Goal: Information Seeking & Learning: Find specific fact

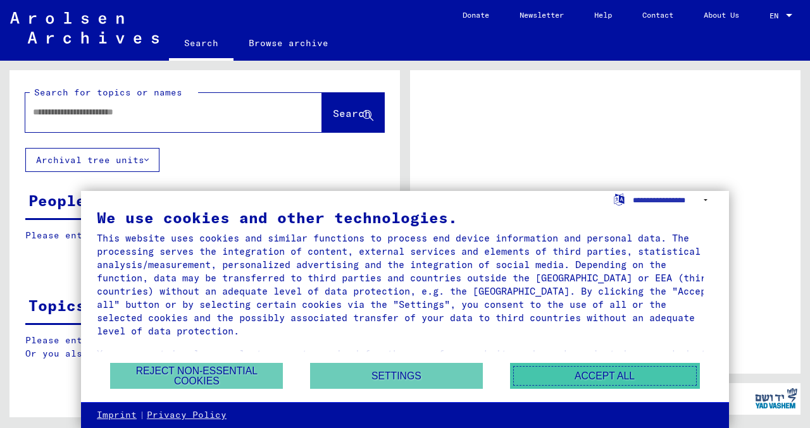
click at [578, 371] on button "Accept all" at bounding box center [605, 376] width 190 height 26
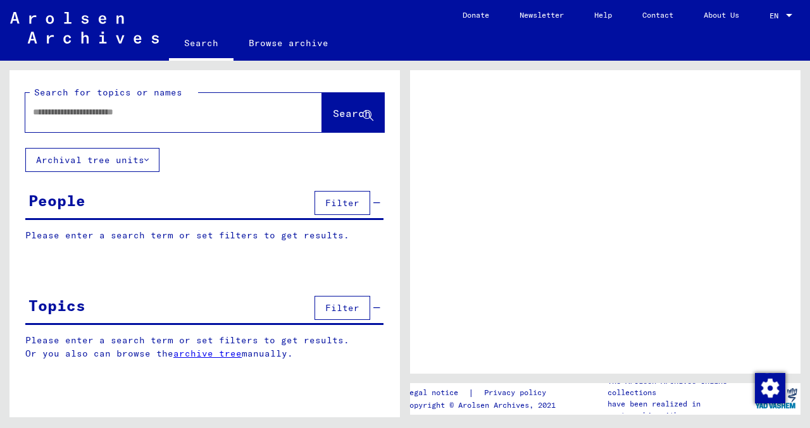
click at [159, 115] on input "text" at bounding box center [162, 112] width 259 height 13
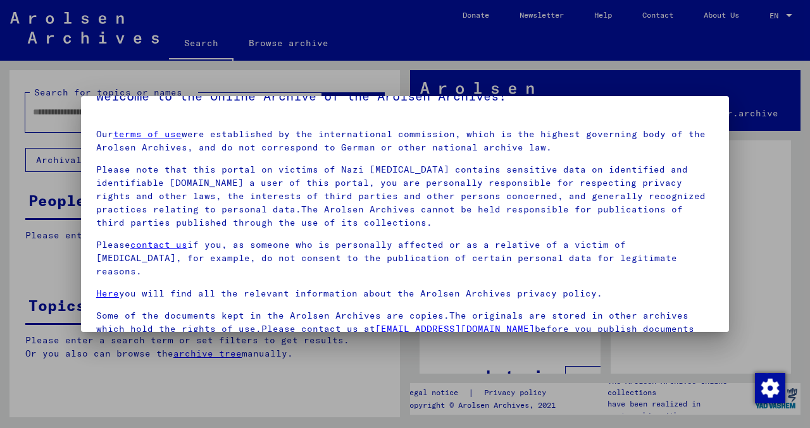
scroll to position [106, 0]
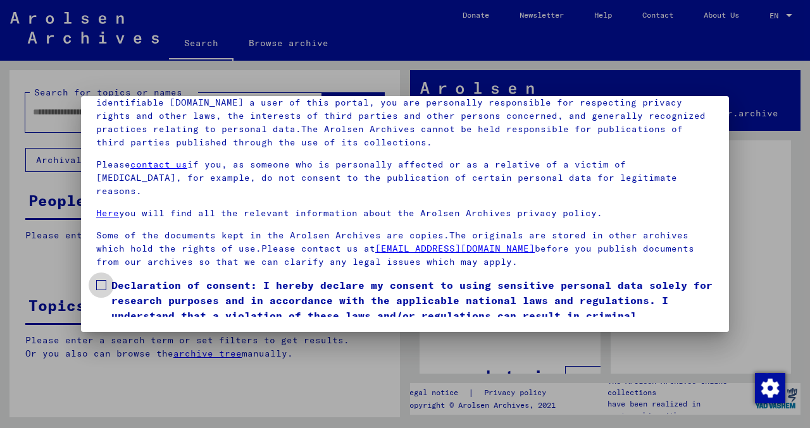
click at [105, 280] on span at bounding box center [101, 285] width 10 height 10
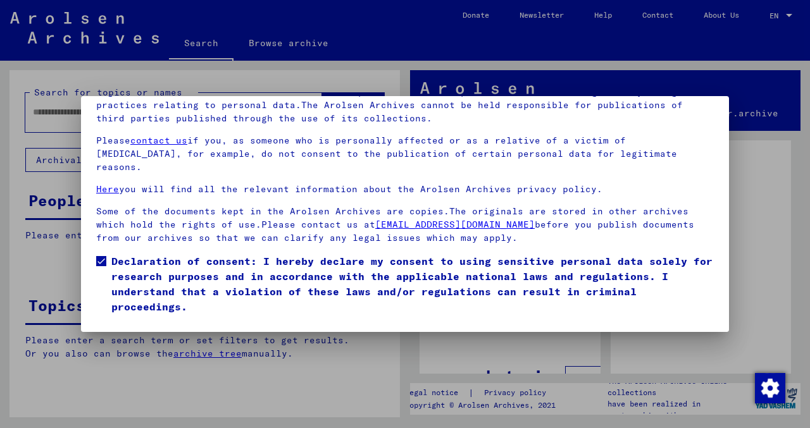
scroll to position [38, 0]
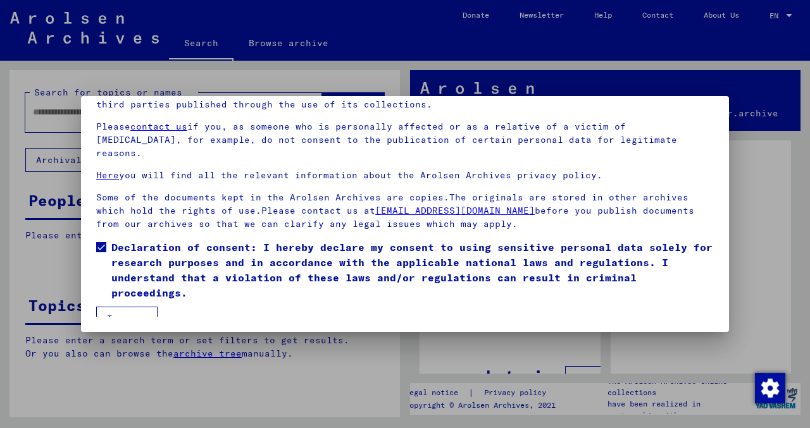
click at [135, 307] on button "I agree" at bounding box center [126, 319] width 61 height 24
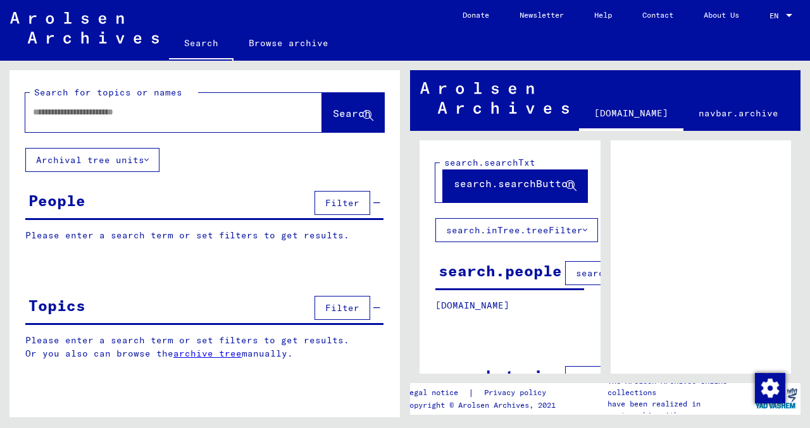
click at [65, 202] on div "People" at bounding box center [56, 200] width 57 height 23
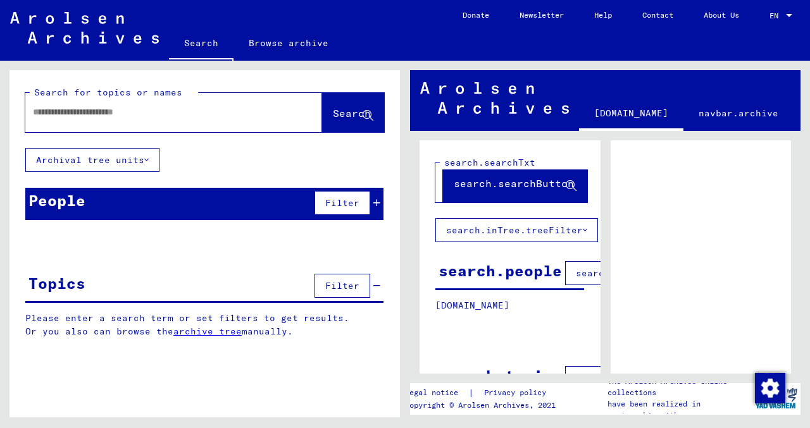
click at [65, 202] on div "People" at bounding box center [56, 200] width 57 height 23
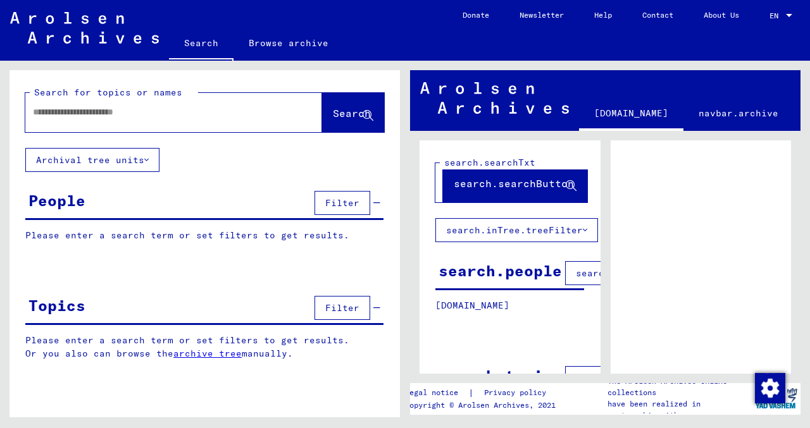
click at [347, 204] on span "Filter" at bounding box center [342, 202] width 34 height 11
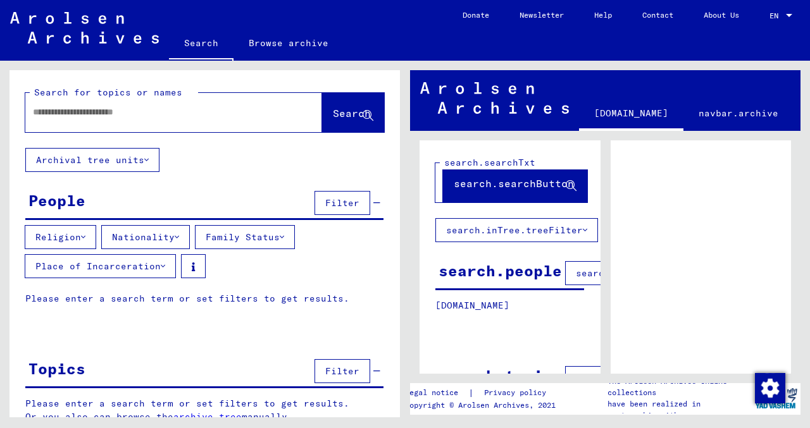
click at [66, 118] on input "text" at bounding box center [162, 112] width 259 height 13
click at [333, 114] on span "Search" at bounding box center [352, 113] width 38 height 13
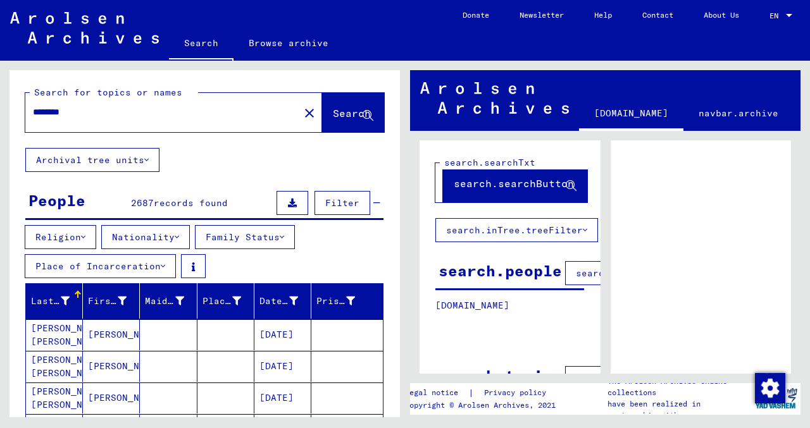
drag, startPoint x: 82, startPoint y: 111, endPoint x: 0, endPoint y: 103, distance: 82.0
click at [0, 104] on div "Search for topics or names ******** close Search Archival tree units People 268…" at bounding box center [202, 239] width 405 height 357
type input "**********"
click at [333, 109] on span "Search" at bounding box center [352, 113] width 38 height 13
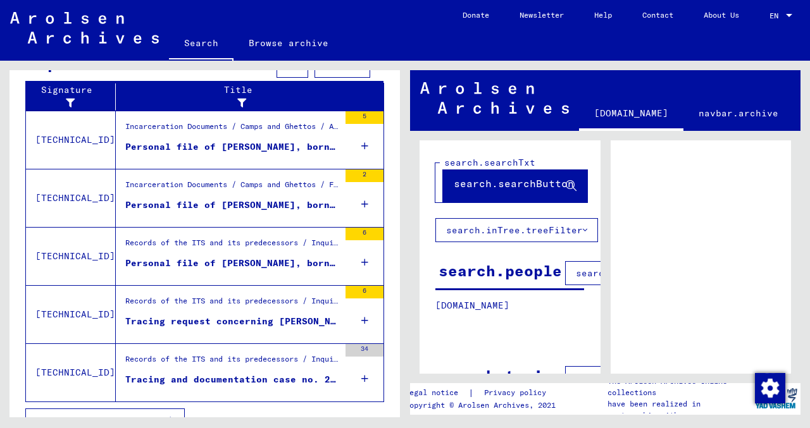
scroll to position [520, 0]
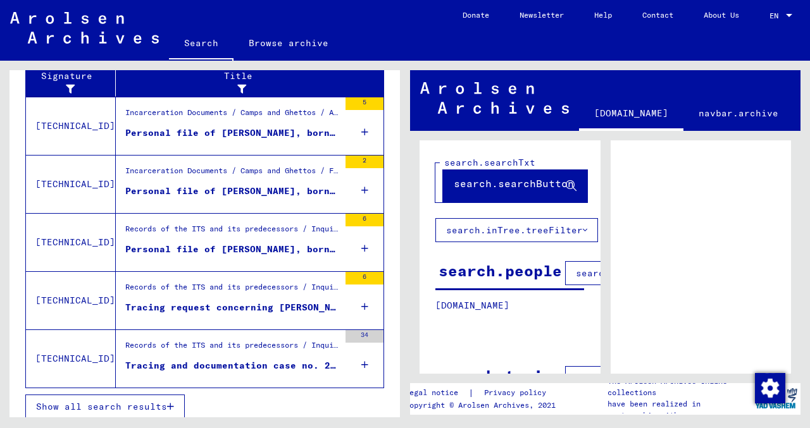
click at [361, 127] on icon at bounding box center [364, 132] width 7 height 44
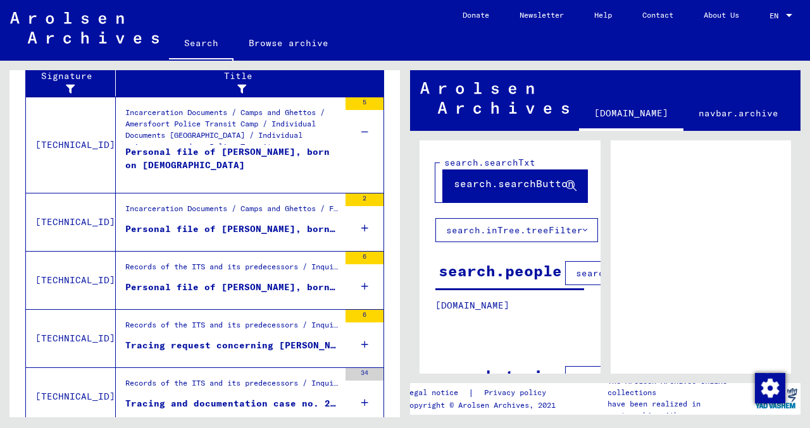
click at [361, 222] on icon at bounding box center [364, 228] width 7 height 44
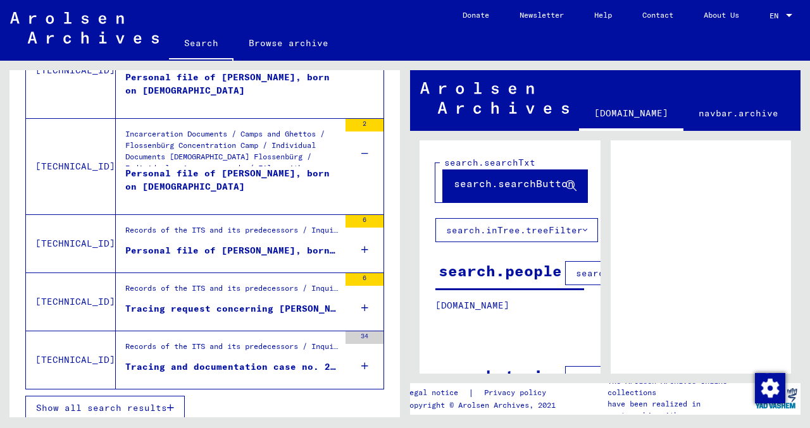
scroll to position [596, 0]
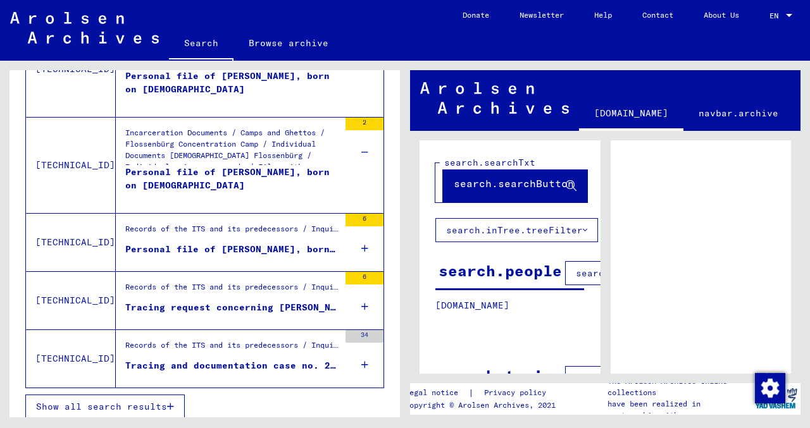
click at [361, 240] on icon at bounding box center [364, 248] width 7 height 44
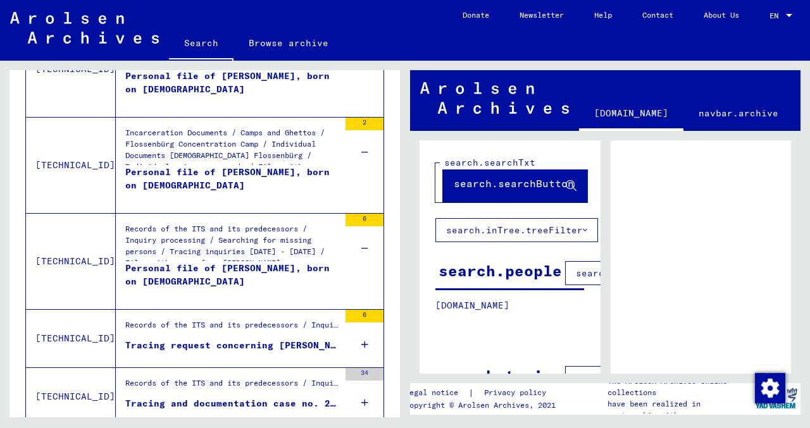
scroll to position [634, 0]
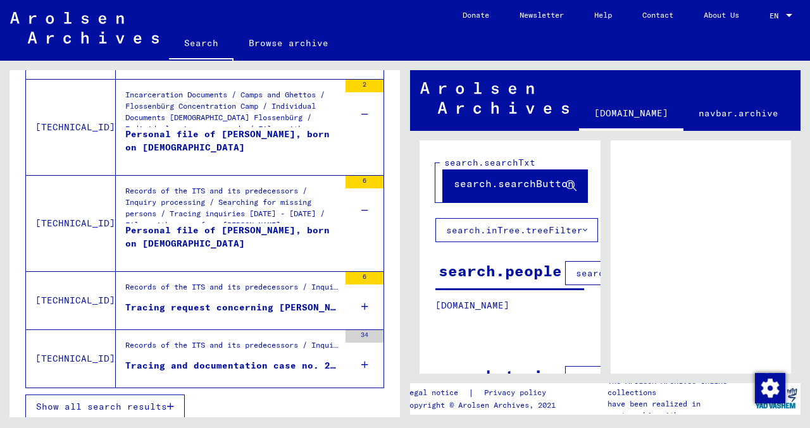
click at [361, 300] on icon at bounding box center [364, 307] width 7 height 44
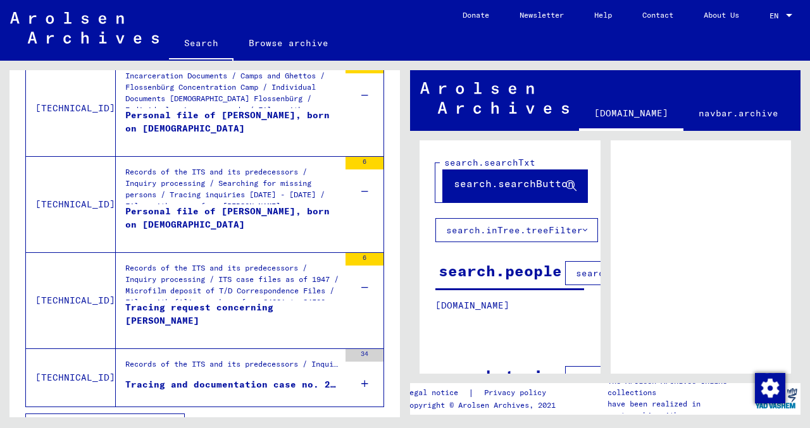
scroll to position [672, 0]
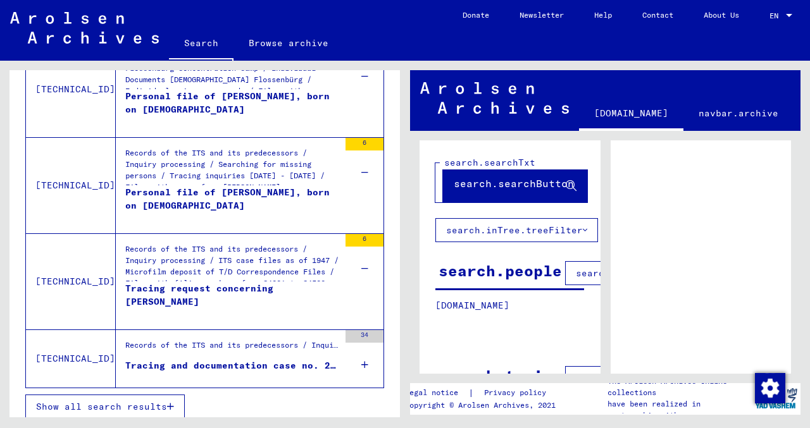
click at [350, 359] on div "34" at bounding box center [364, 358] width 38 height 57
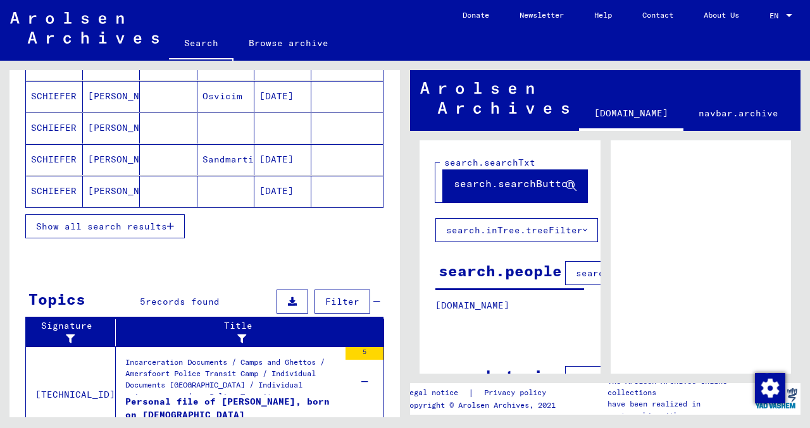
scroll to position [267, 0]
